Goal: Task Accomplishment & Management: Manage account settings

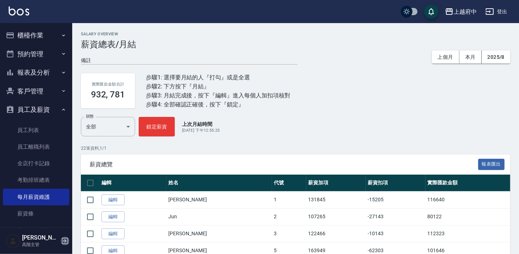
click at [67, 238] on icon "button" at bounding box center [65, 241] width 9 height 9
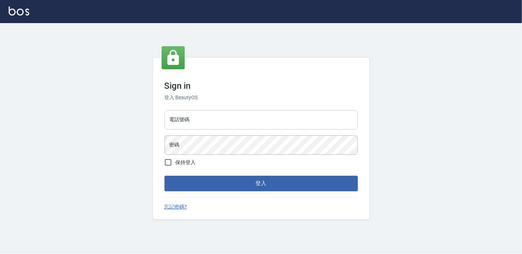
click at [206, 121] on input "電話號碼" at bounding box center [261, 119] width 193 height 19
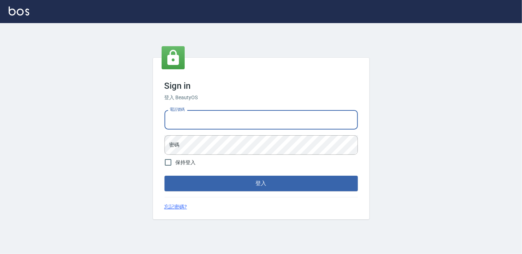
type input "0911903627"
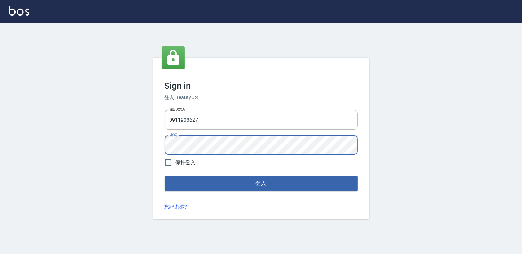
click at [165, 176] on button "登入" at bounding box center [261, 183] width 193 height 15
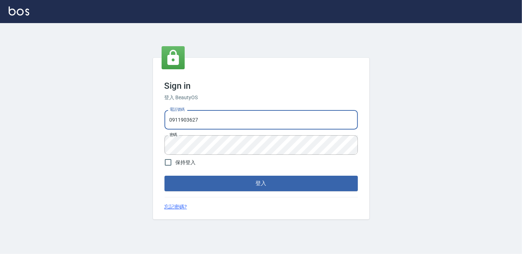
drag, startPoint x: 219, startPoint y: 125, endPoint x: 154, endPoint y: 128, distance: 65.4
click at [156, 129] on div "Sign in 登入 BeautyOS 電話號碼 0911903627 電話號碼 密碼 密碼 保持登入 登入 忘記密碼?" at bounding box center [261, 138] width 217 height 161
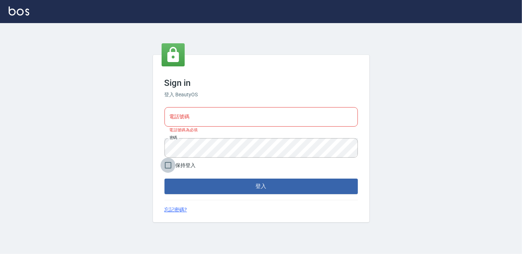
click at [169, 169] on input "保持登入" at bounding box center [168, 165] width 15 height 15
checkbox input "true"
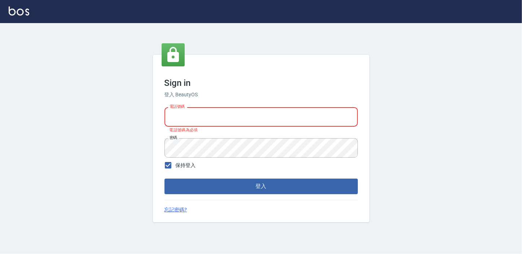
click at [183, 122] on input "電話號碼" at bounding box center [261, 116] width 193 height 19
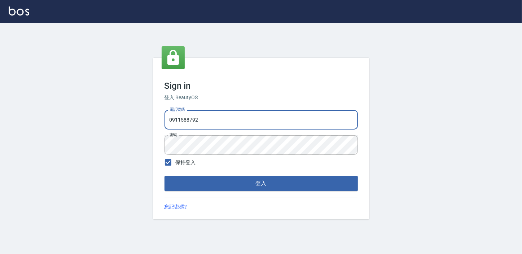
drag, startPoint x: 205, startPoint y: 120, endPoint x: 118, endPoint y: 118, distance: 87.4
click at [121, 126] on div "Sign in 登入 BeautyOS 電話號碼 0911588792 電話號碼 密碼 密碼 保持登入 登入 忘記密碼?" at bounding box center [261, 138] width 522 height 231
type input "0911903627"
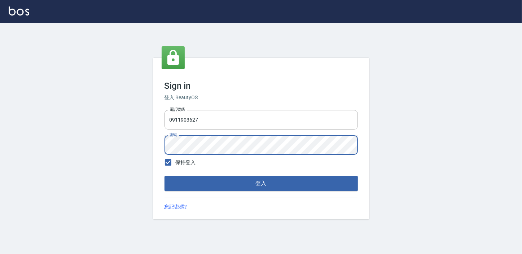
click at [158, 149] on div "Sign in 登入 BeautyOS 電話號碼 0911903627 電話號碼 密碼 密碼 保持登入 登入 忘記密碼?" at bounding box center [261, 138] width 217 height 161
click at [165, 176] on button "登入" at bounding box center [261, 183] width 193 height 15
click at [162, 138] on div "電話號碼 0911903627 電話號碼 密碼 密碼" at bounding box center [261, 132] width 199 height 51
click at [165, 176] on button "登入" at bounding box center [261, 183] width 193 height 15
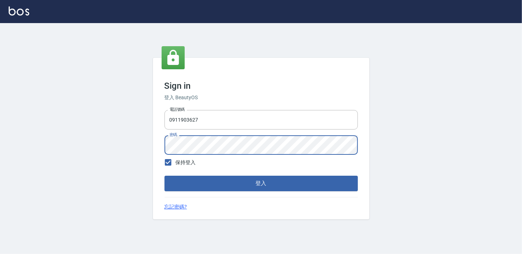
click at [158, 147] on div "Sign in 登入 BeautyOS 電話號碼 0911903627 電話號碼 密碼 密碼 保持登入 登入 忘記密碼?" at bounding box center [261, 138] width 217 height 161
click at [165, 176] on button "登入" at bounding box center [261, 183] width 193 height 15
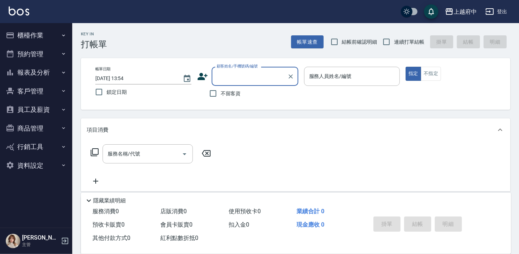
click at [27, 35] on button "櫃檯作業" at bounding box center [36, 35] width 66 height 19
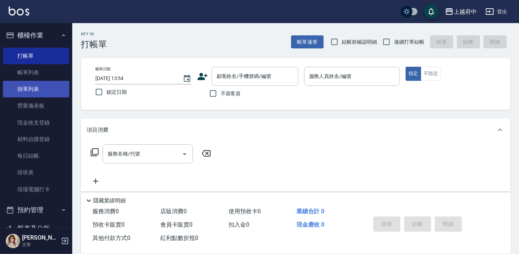
click at [30, 88] on link "掛單列表" at bounding box center [36, 89] width 66 height 17
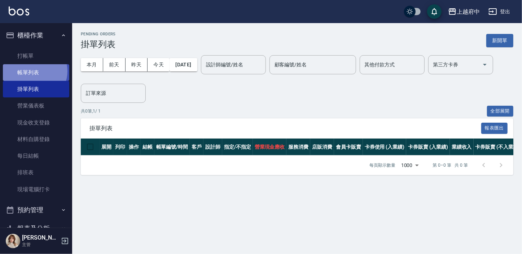
click at [32, 71] on link "帳單列表" at bounding box center [36, 72] width 66 height 17
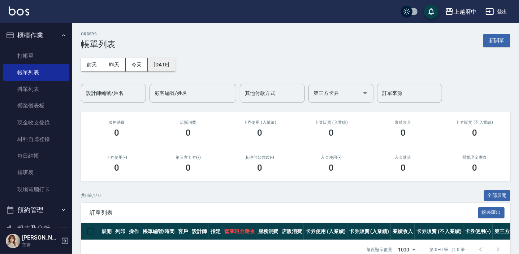
click at [175, 66] on button "2025/09/08" at bounding box center [161, 64] width 27 height 13
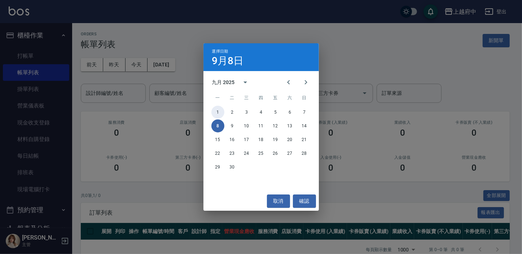
click at [220, 110] on button "1" at bounding box center [217, 112] width 13 height 13
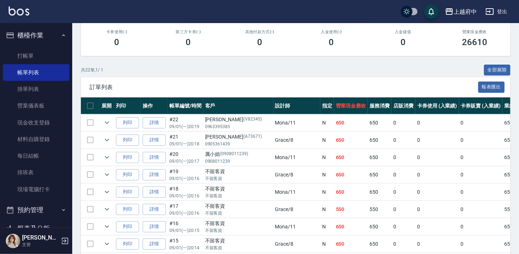
scroll to position [131, 0]
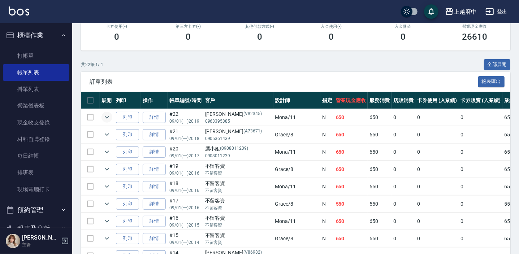
click at [109, 115] on icon "expand row" at bounding box center [107, 117] width 9 height 9
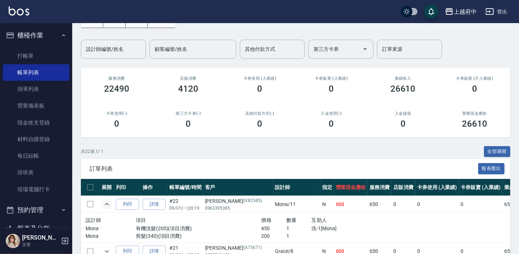
scroll to position [32, 0]
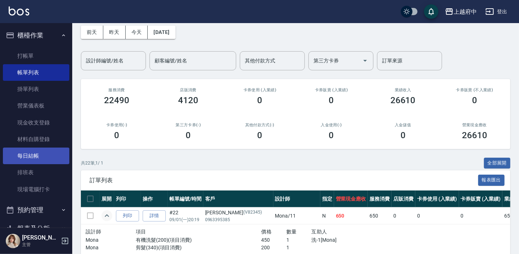
click at [32, 158] on link "每日結帳" at bounding box center [36, 156] width 66 height 17
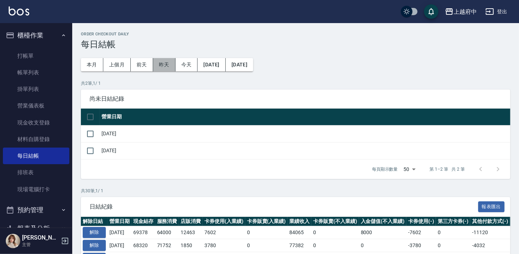
click at [165, 66] on button "昨天" at bounding box center [164, 64] width 22 height 13
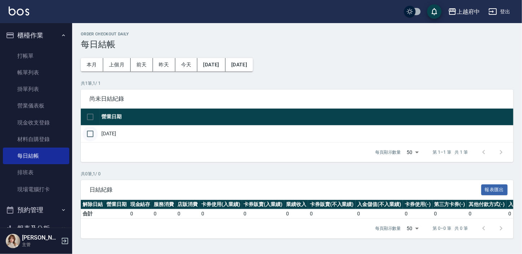
click at [91, 132] on input "checkbox" at bounding box center [90, 133] width 15 height 15
checkbox input "true"
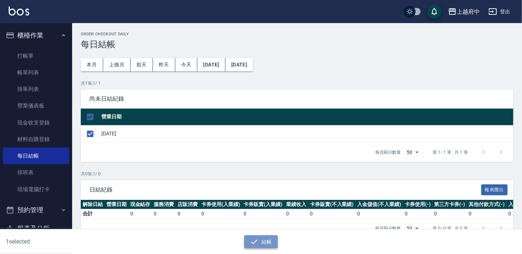
click at [271, 241] on button "結帳" at bounding box center [261, 241] width 34 height 13
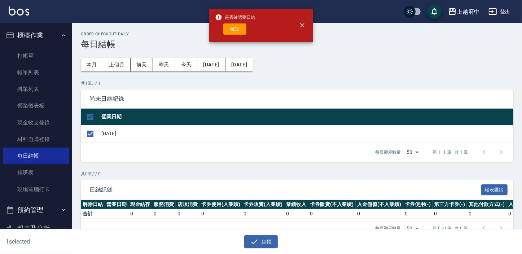
click at [235, 31] on button "確定" at bounding box center [234, 28] width 23 height 11
checkbox input "false"
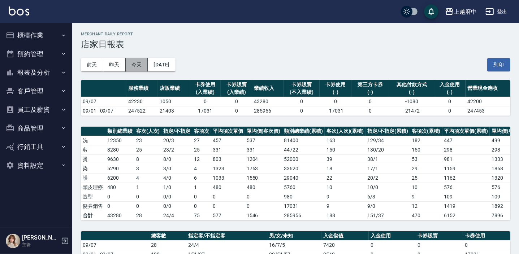
click at [135, 61] on button "今天" at bounding box center [137, 64] width 22 height 13
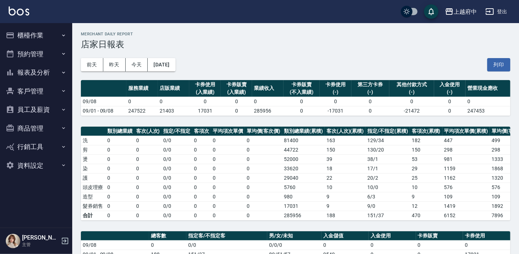
click at [29, 87] on button "客戶管理" at bounding box center [36, 91] width 66 height 19
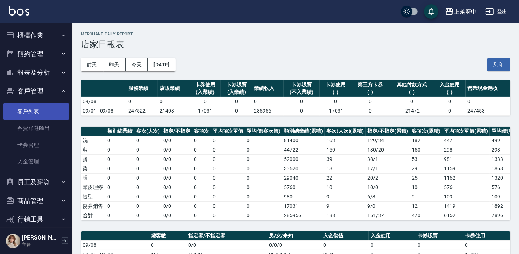
click at [33, 115] on link "客戶列表" at bounding box center [36, 111] width 66 height 17
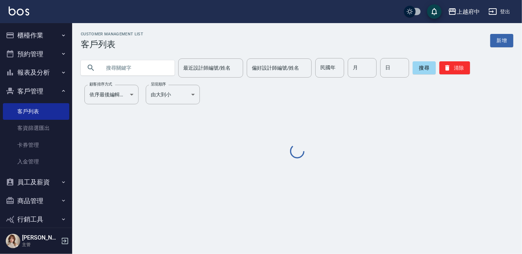
click at [122, 68] on input "text" at bounding box center [135, 67] width 68 height 19
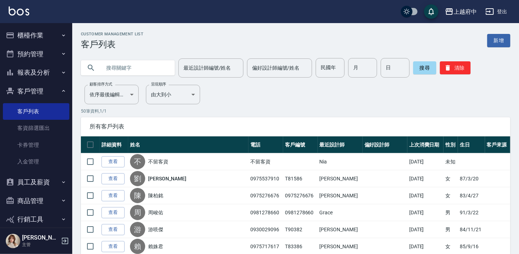
click at [120, 69] on input "text" at bounding box center [135, 67] width 68 height 19
type input "0955381828"
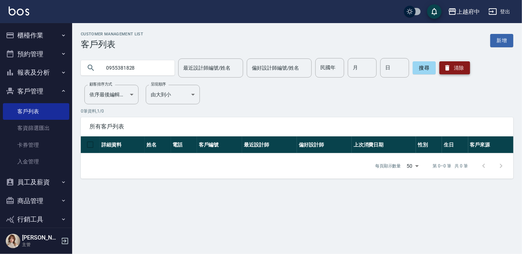
click at [449, 65] on icon "button" at bounding box center [447, 67] width 7 height 7
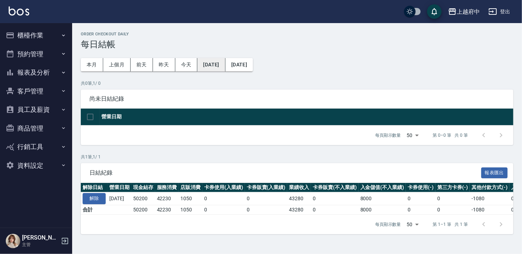
click at [213, 65] on button "[DATE]" at bounding box center [211, 64] width 28 height 13
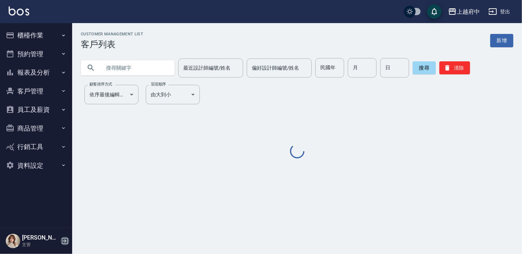
click at [67, 239] on icon "button" at bounding box center [65, 241] width 9 height 9
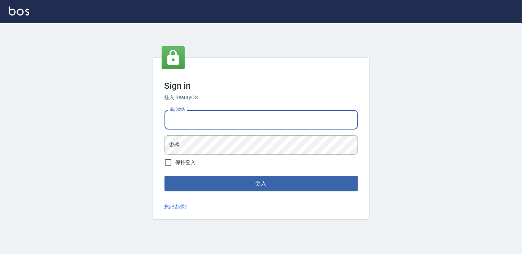
click at [198, 120] on input "電話號碼" at bounding box center [261, 119] width 193 height 19
type input "0932050354"
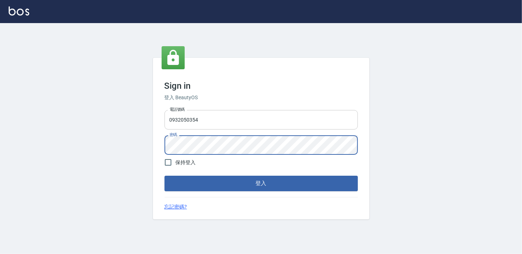
click at [165, 176] on button "登入" at bounding box center [261, 183] width 193 height 15
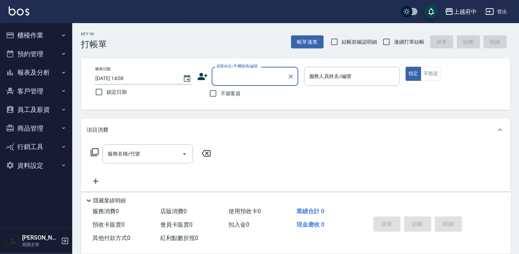
click at [43, 111] on button "員工及薪資" at bounding box center [36, 109] width 66 height 19
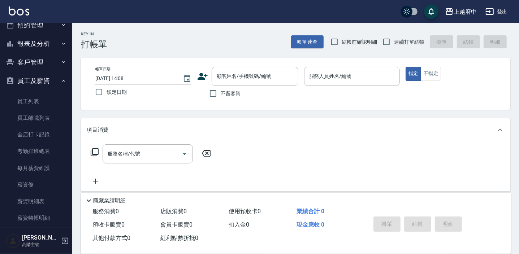
scroll to position [65, 0]
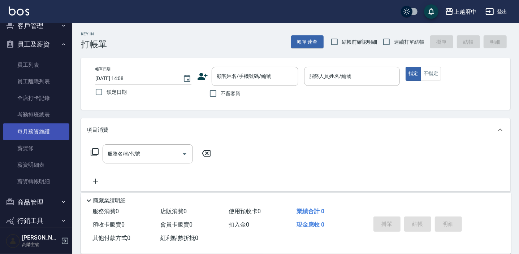
click at [38, 132] on link "每月薪資維護" at bounding box center [36, 131] width 66 height 17
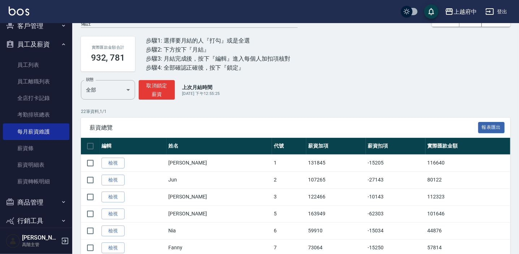
scroll to position [98, 0]
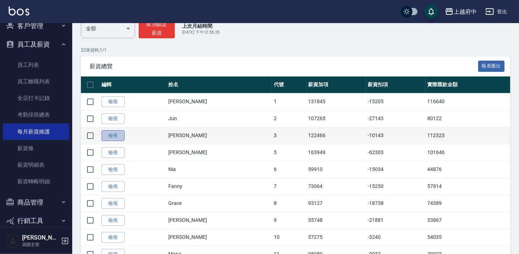
click at [112, 135] on link "檢視" at bounding box center [112, 135] width 23 height 11
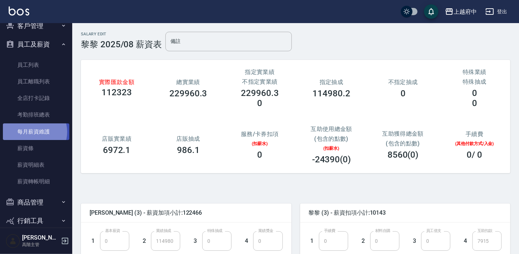
click at [33, 132] on link "每月薪資維護" at bounding box center [36, 131] width 66 height 17
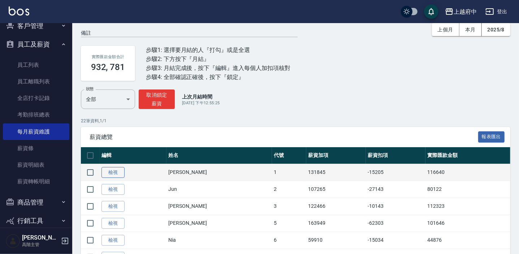
scroll to position [65, 0]
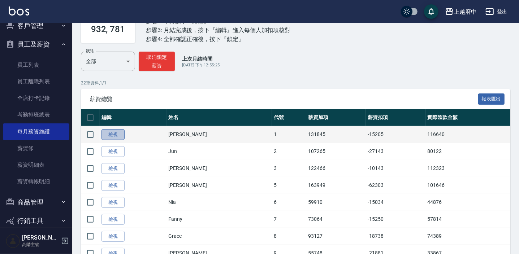
click at [117, 131] on link "檢視" at bounding box center [112, 134] width 23 height 11
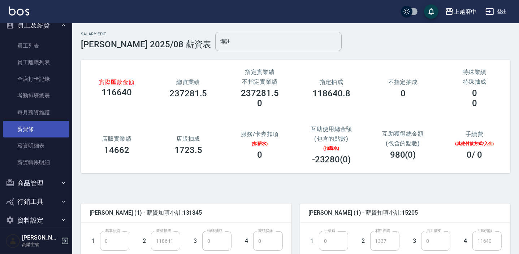
scroll to position [95, 0]
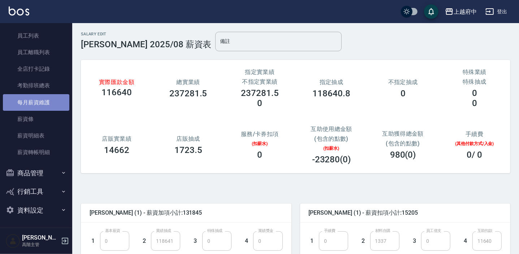
click at [39, 103] on link "每月薪資維護" at bounding box center [36, 102] width 66 height 17
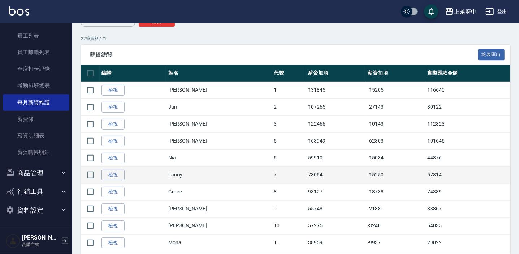
scroll to position [131, 0]
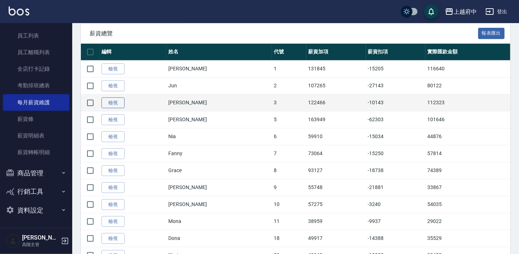
click at [112, 99] on link "檢視" at bounding box center [112, 102] width 23 height 11
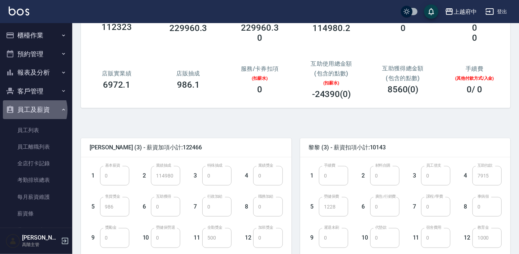
click at [31, 110] on button "員工及薪資" at bounding box center [36, 109] width 66 height 19
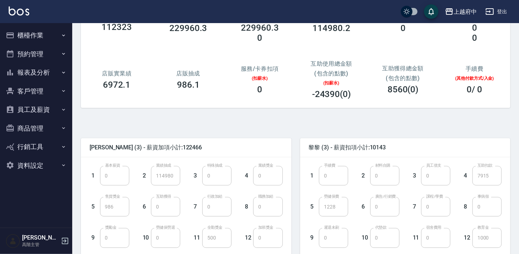
click at [34, 69] on button "報表及分析" at bounding box center [36, 72] width 66 height 19
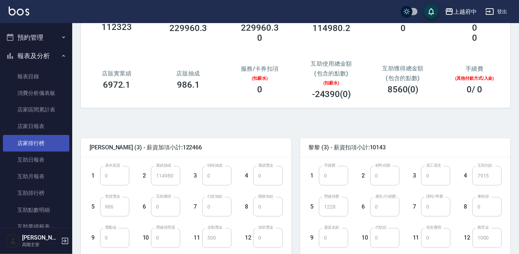
scroll to position [32, 0]
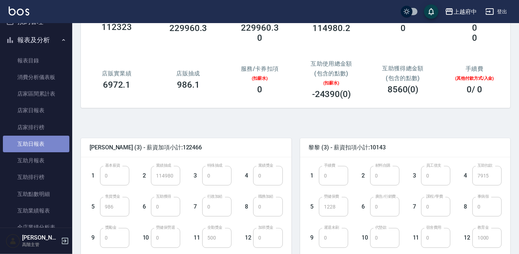
click at [36, 144] on link "互助日報表" at bounding box center [36, 144] width 66 height 17
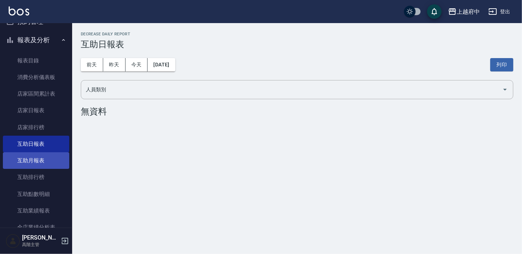
click at [43, 157] on link "互助月報表" at bounding box center [36, 160] width 66 height 17
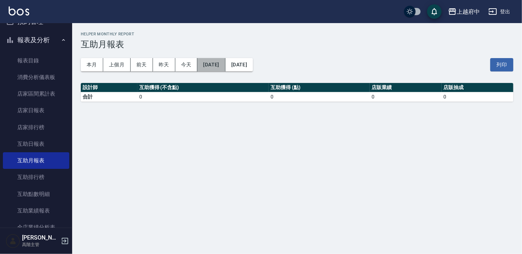
click at [214, 65] on button "2025/09/08" at bounding box center [211, 64] width 28 height 13
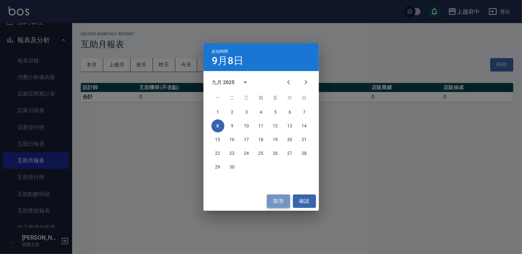
click at [276, 205] on button "取消" at bounding box center [278, 201] width 23 height 13
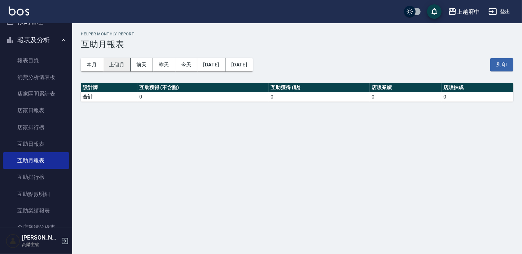
click at [115, 64] on button "上個月" at bounding box center [116, 64] width 27 height 13
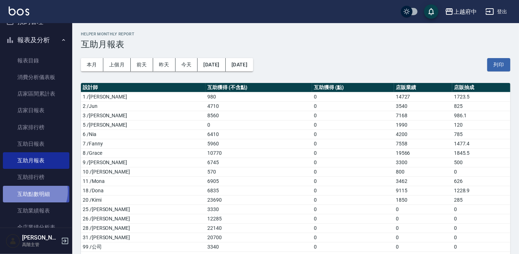
click at [30, 191] on link "互助點數明細" at bounding box center [36, 194] width 66 height 17
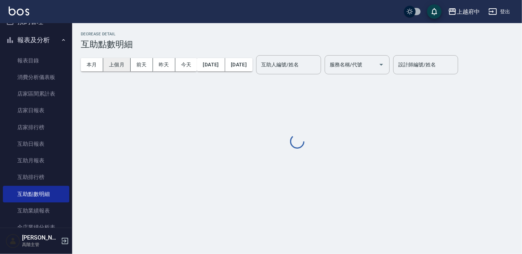
click at [125, 65] on button "上個月" at bounding box center [116, 64] width 27 height 13
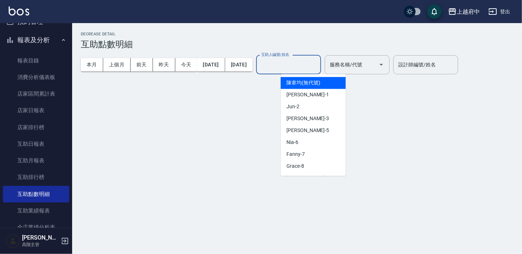
click at [318, 66] on input "互助人編號/姓名" at bounding box center [288, 64] width 58 height 13
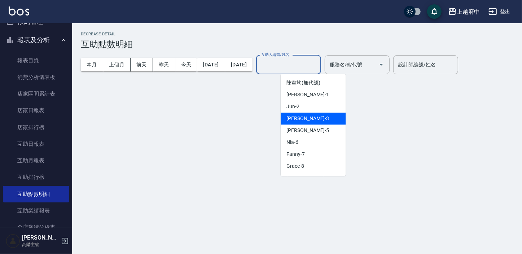
click at [303, 119] on div "黎黎 -3" at bounding box center [313, 119] width 65 height 12
type input "黎黎-3"
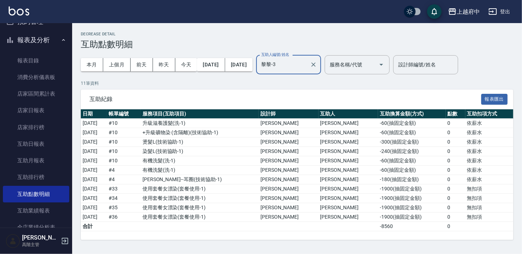
click at [269, 87] on div "11 筆資料 互助紀錄 報表匯出 日期 帳單編號 服務項目(互助項目) 設計師 互助人 互助換算金額(方式) 點數 互助扣項方式 2025/08/05 # 1…" at bounding box center [297, 160] width 433 height 160
click at [65, 241] on icon "button" at bounding box center [65, 241] width 6 height 6
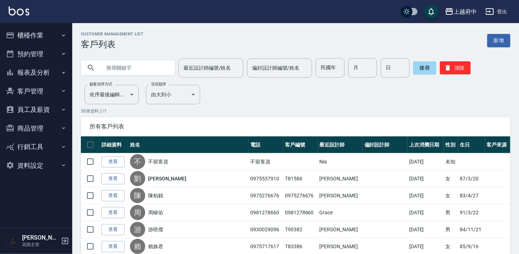
click at [31, 69] on button "報表及分析" at bounding box center [36, 72] width 66 height 19
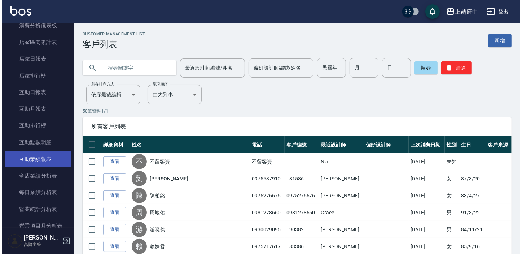
scroll to position [131, 0]
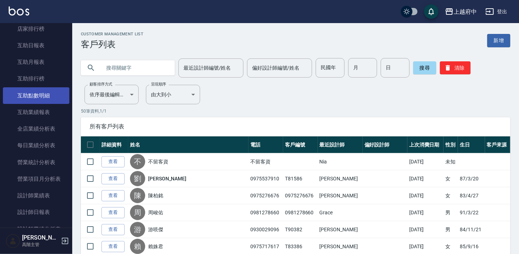
click at [40, 97] on link "互助點數明細" at bounding box center [36, 95] width 66 height 17
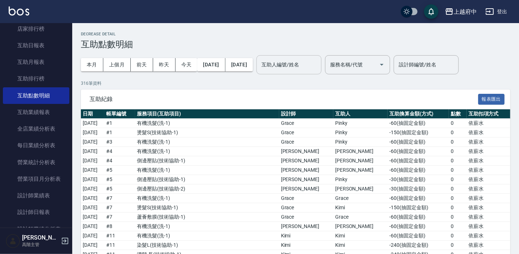
click at [317, 65] on div "互助人編號/姓名 互助人編號/姓名" at bounding box center [288, 64] width 65 height 19
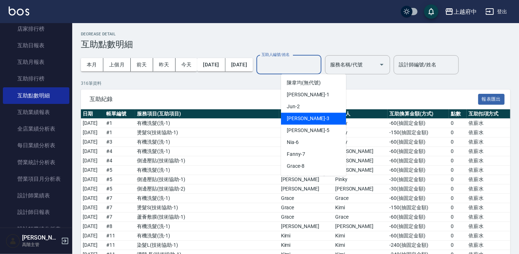
click at [296, 119] on span "黎黎 -3" at bounding box center [308, 119] width 43 height 8
type input "黎黎-3"
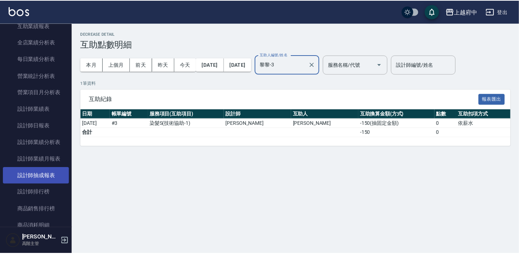
scroll to position [230, 0]
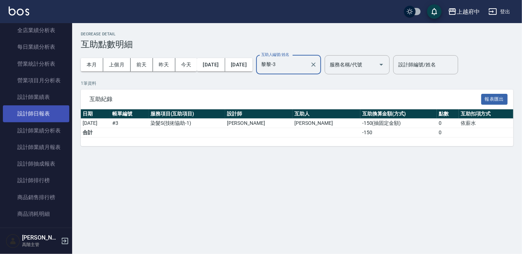
click at [42, 112] on link "設計師日報表" at bounding box center [36, 113] width 66 height 17
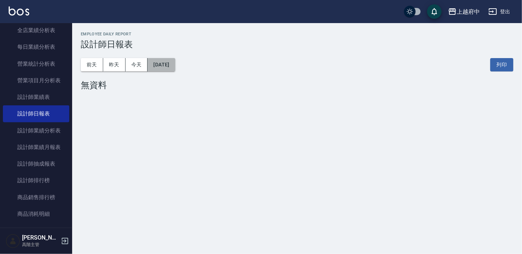
click at [172, 64] on button "[DATE]" at bounding box center [161, 64] width 27 height 13
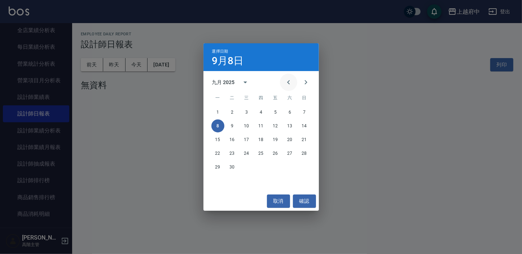
click at [291, 81] on icon "Previous month" at bounding box center [288, 82] width 9 height 9
click at [303, 165] on button "31" at bounding box center [304, 167] width 13 height 13
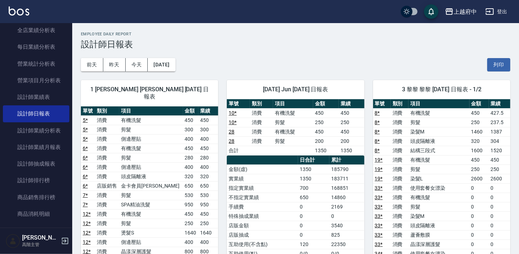
click at [230, 60] on div "前天 昨天 今天 2025/08/31 列印" at bounding box center [295, 64] width 429 height 31
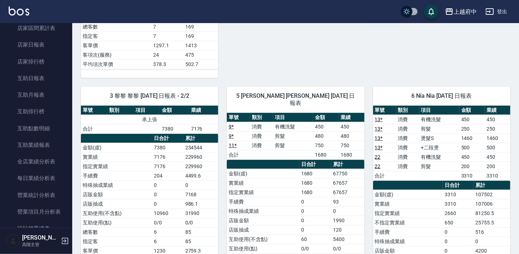
scroll to position [393, 0]
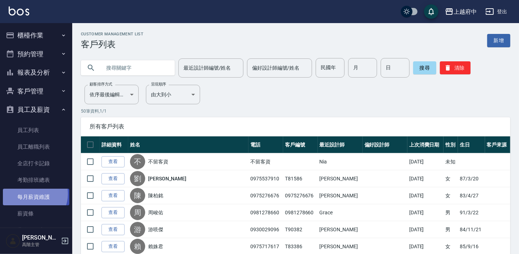
click at [31, 194] on link "每月薪資維護" at bounding box center [36, 197] width 66 height 17
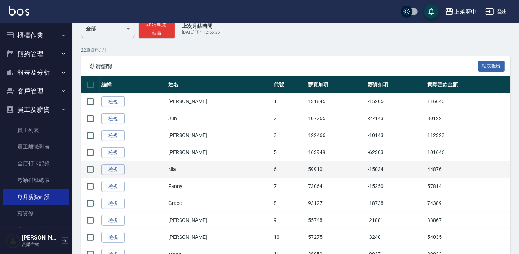
scroll to position [131, 0]
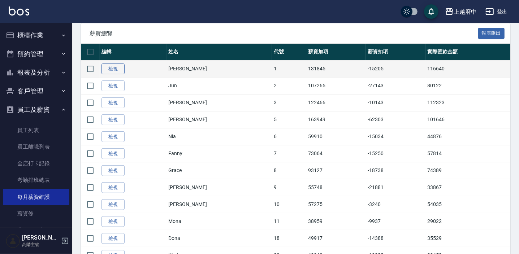
click at [119, 70] on link "檢視" at bounding box center [112, 69] width 23 height 11
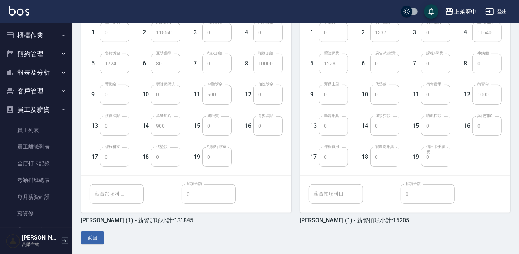
scroll to position [215, 0]
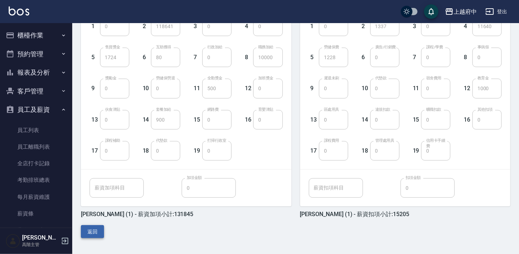
click at [100, 229] on button "返回" at bounding box center [92, 231] width 23 height 13
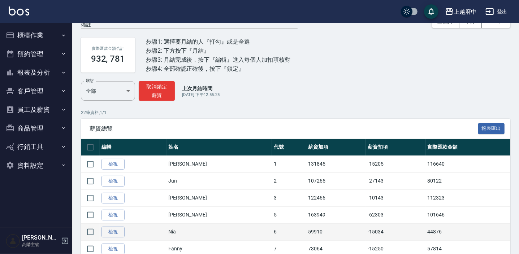
scroll to position [65, 0]
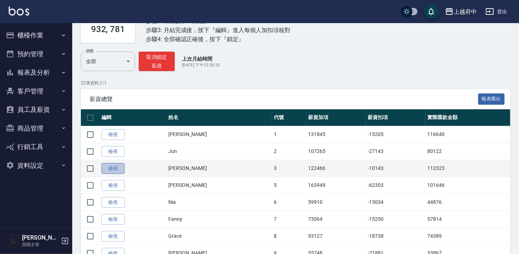
click at [109, 165] on link "檢視" at bounding box center [112, 168] width 23 height 11
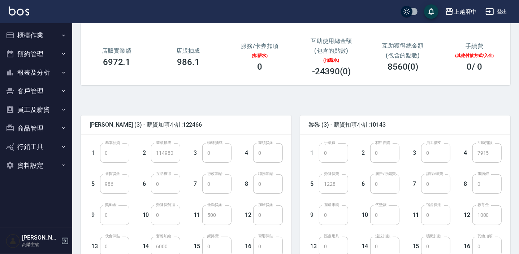
scroll to position [98, 0]
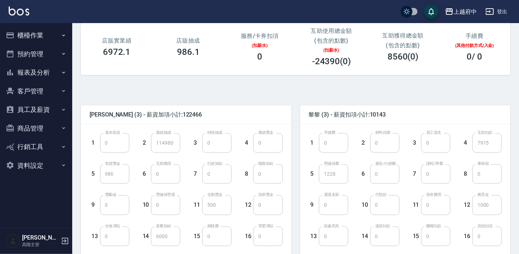
click at [39, 109] on button "員工及薪資" at bounding box center [36, 109] width 66 height 19
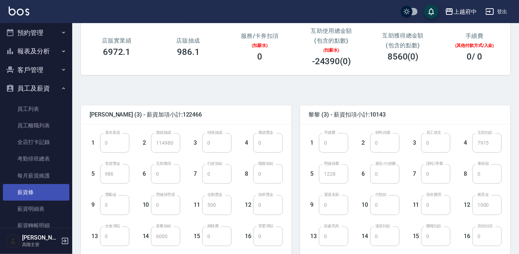
scroll to position [32, 0]
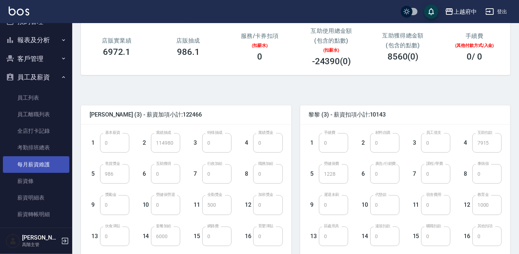
click at [43, 165] on link "每月薪資維護" at bounding box center [36, 164] width 66 height 17
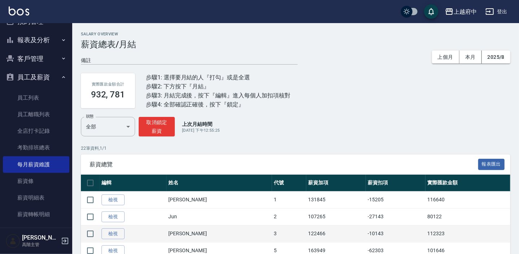
scroll to position [65, 0]
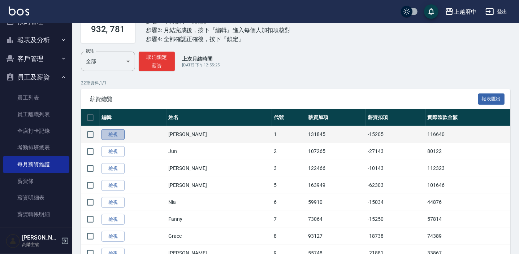
click at [115, 137] on link "檢視" at bounding box center [112, 134] width 23 height 11
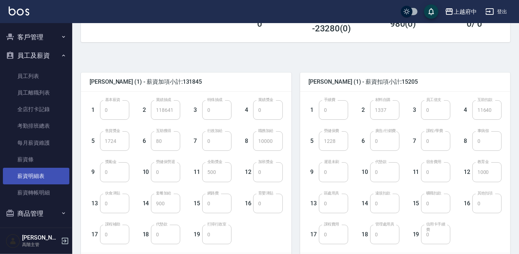
scroll to position [65, 0]
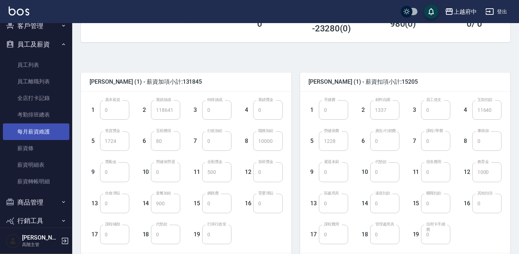
click at [40, 136] on link "每月薪資維護" at bounding box center [36, 131] width 66 height 17
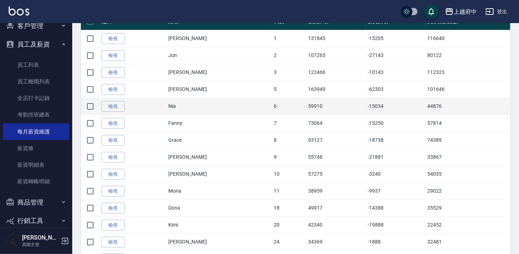
scroll to position [164, 0]
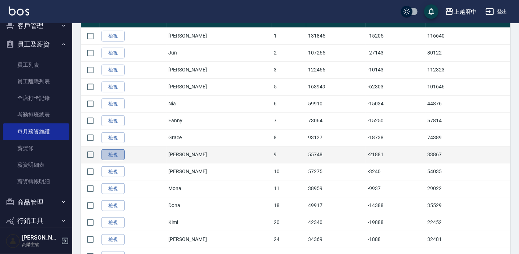
click at [121, 153] on link "檢視" at bounding box center [112, 154] width 23 height 11
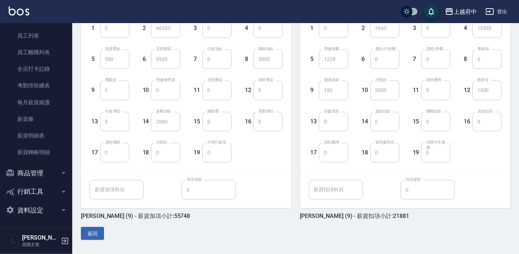
scroll to position [215, 0]
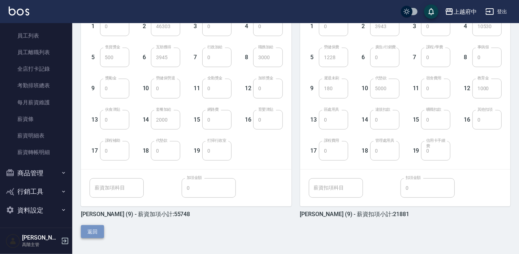
click at [99, 232] on button "返回" at bounding box center [92, 231] width 23 height 13
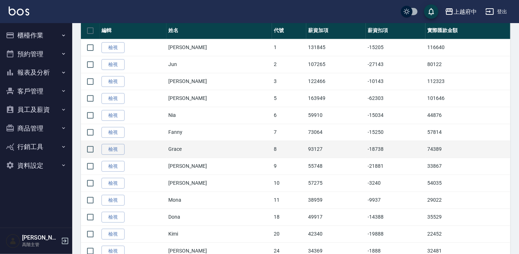
scroll to position [164, 0]
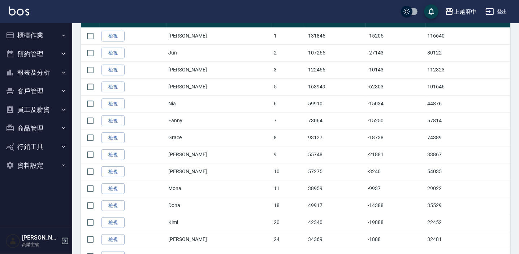
click at [115, 122] on link "檢視" at bounding box center [112, 120] width 23 height 11
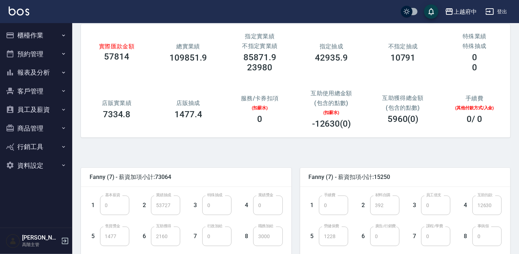
scroll to position [32, 0]
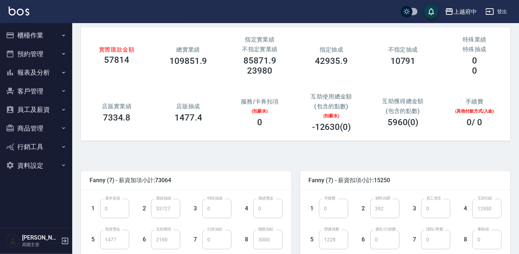
click at [41, 71] on button "報表及分析" at bounding box center [36, 72] width 66 height 19
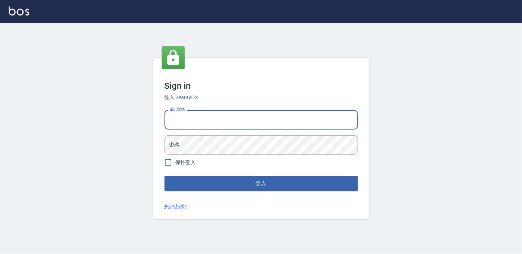
click at [185, 115] on div "電話號碼 電話號碼" at bounding box center [261, 119] width 193 height 19
type input "0911903627"
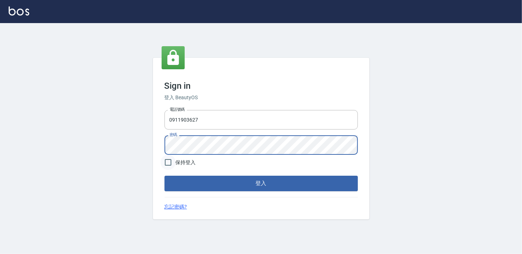
click at [171, 163] on input "保持登入" at bounding box center [168, 162] width 15 height 15
checkbox input "true"
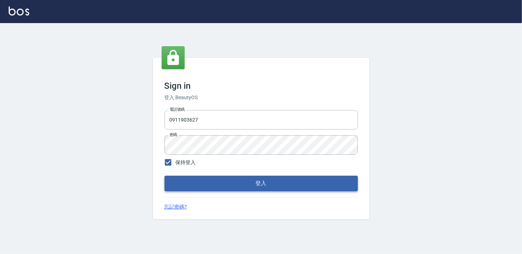
click at [245, 183] on button "登入" at bounding box center [261, 183] width 193 height 15
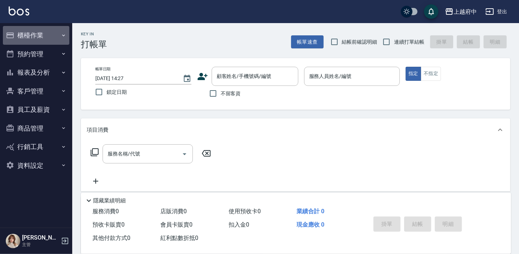
click at [28, 35] on button "櫃檯作業" at bounding box center [36, 35] width 66 height 19
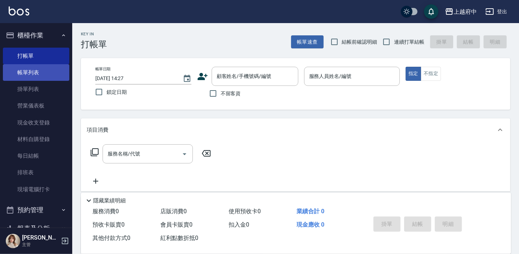
click at [29, 74] on link "帳單列表" at bounding box center [36, 72] width 66 height 17
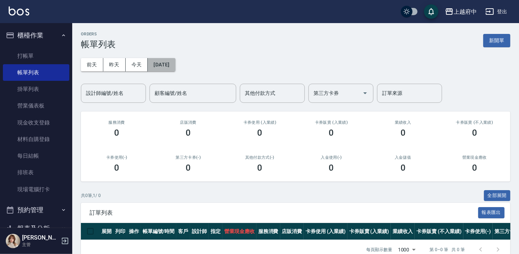
click at [154, 62] on button "2025/09/08" at bounding box center [161, 64] width 27 height 13
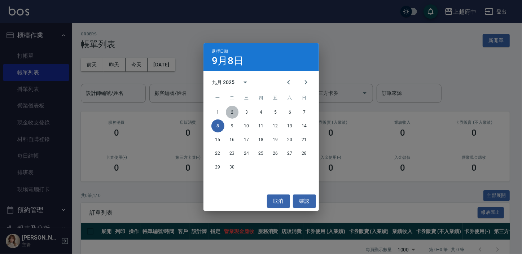
click at [230, 112] on button "2" at bounding box center [232, 112] width 13 height 13
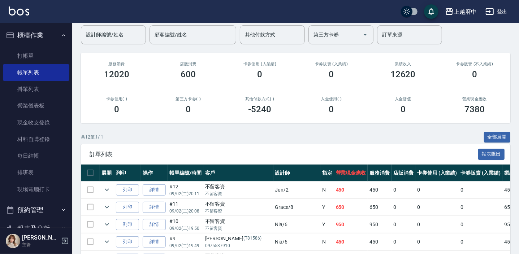
scroll to position [65, 0]
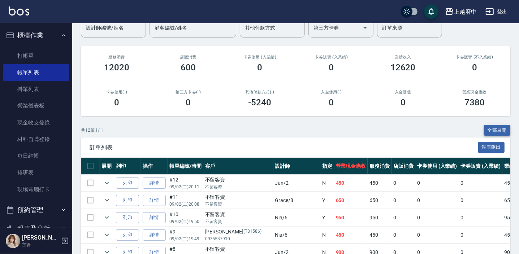
click at [504, 129] on button "全部展開" at bounding box center [497, 130] width 27 height 11
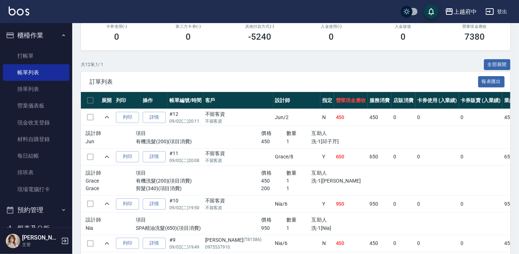
scroll to position [0, 0]
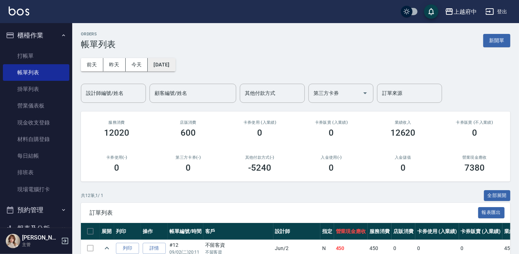
click at [175, 66] on button "2025/09/02" at bounding box center [161, 64] width 27 height 13
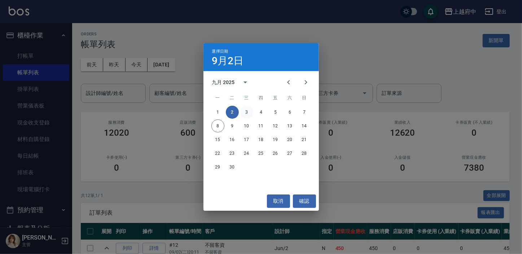
click at [242, 113] on button "3" at bounding box center [246, 112] width 13 height 13
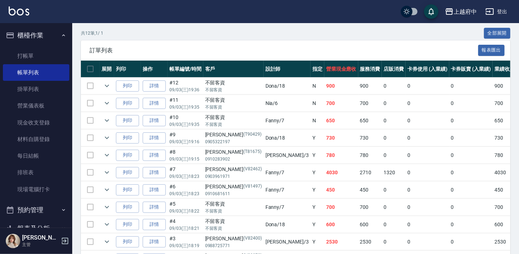
scroll to position [131, 0]
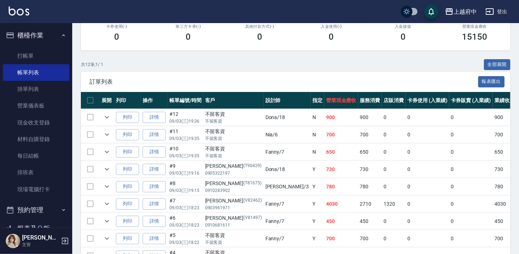
drag, startPoint x: 496, startPoint y: 62, endPoint x: 480, endPoint y: 66, distance: 16.4
click at [496, 62] on button "全部展開" at bounding box center [497, 64] width 27 height 11
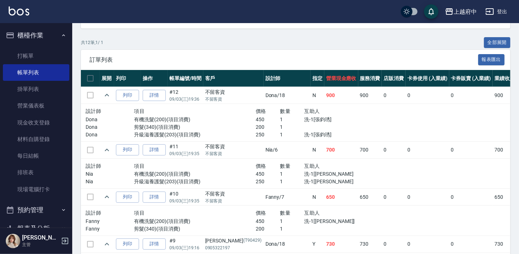
scroll to position [164, 0]
